Goal: Information Seeking & Learning: Learn about a topic

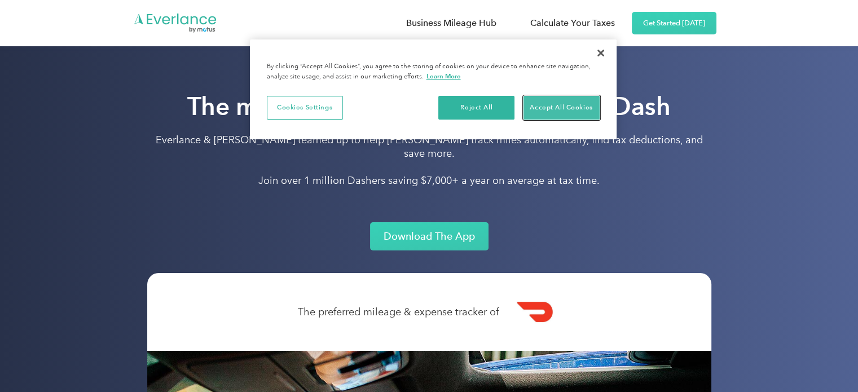
click at [553, 106] on button "Accept All Cookies" at bounding box center [562, 108] width 76 height 24
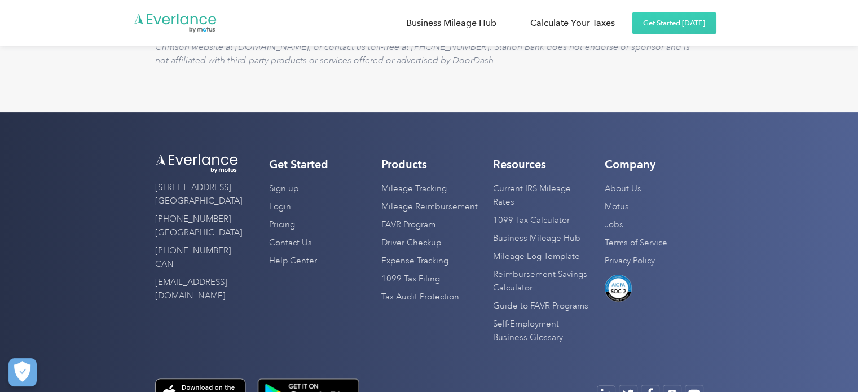
scroll to position [4555, 0]
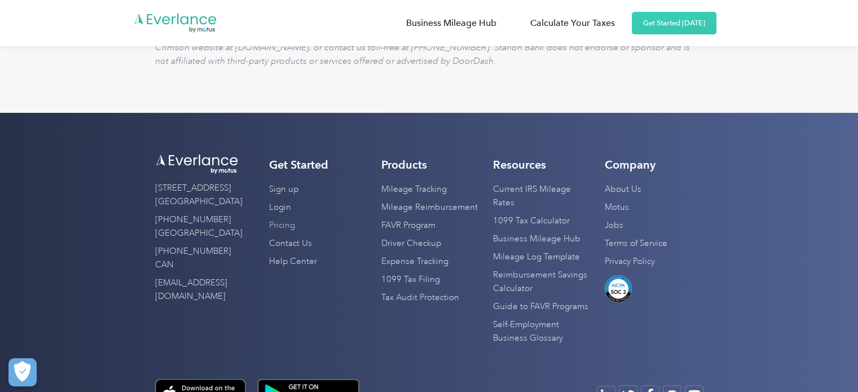
click at [283, 217] on link "Pricing" at bounding box center [282, 226] width 26 height 18
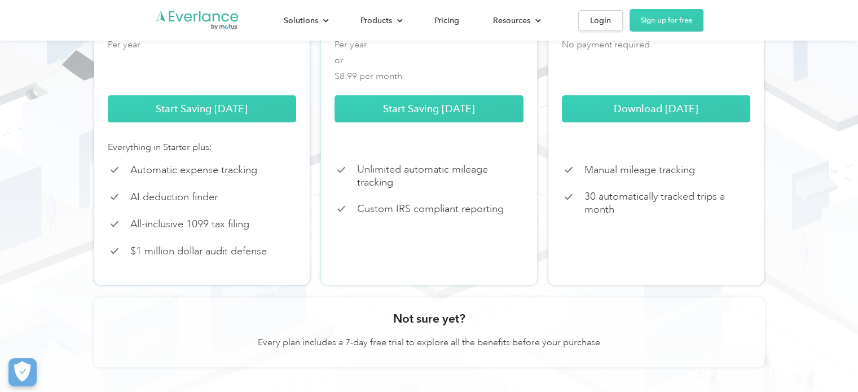
scroll to position [298, 0]
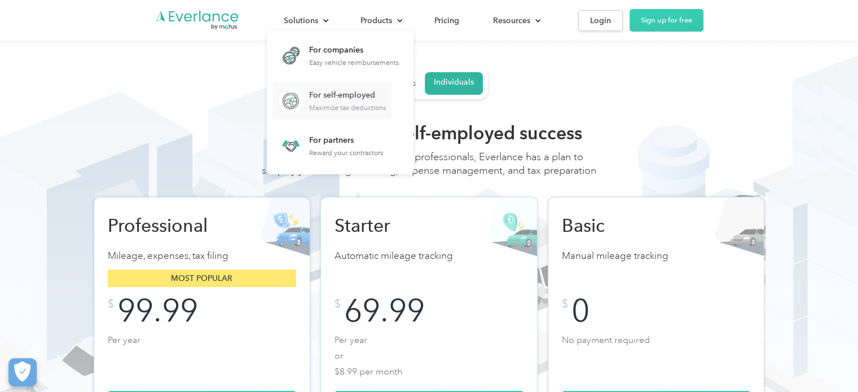
click at [331, 100] on div "For self-employed" at bounding box center [347, 95] width 77 height 11
